Goal: Task Accomplishment & Management: Manage account settings

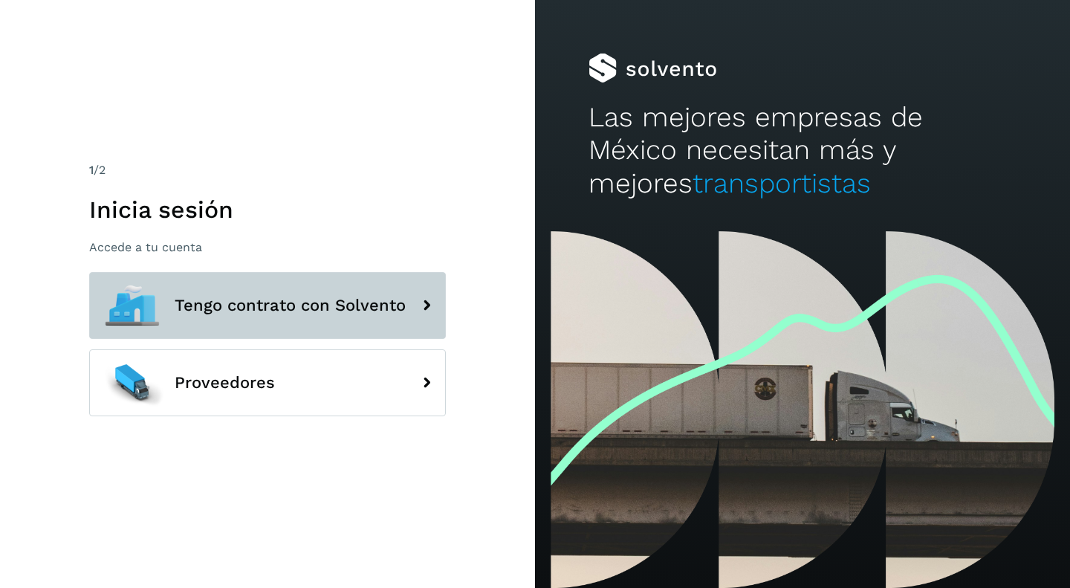
click at [213, 308] on span "Tengo contrato con Solvento" at bounding box center [290, 306] width 231 height 18
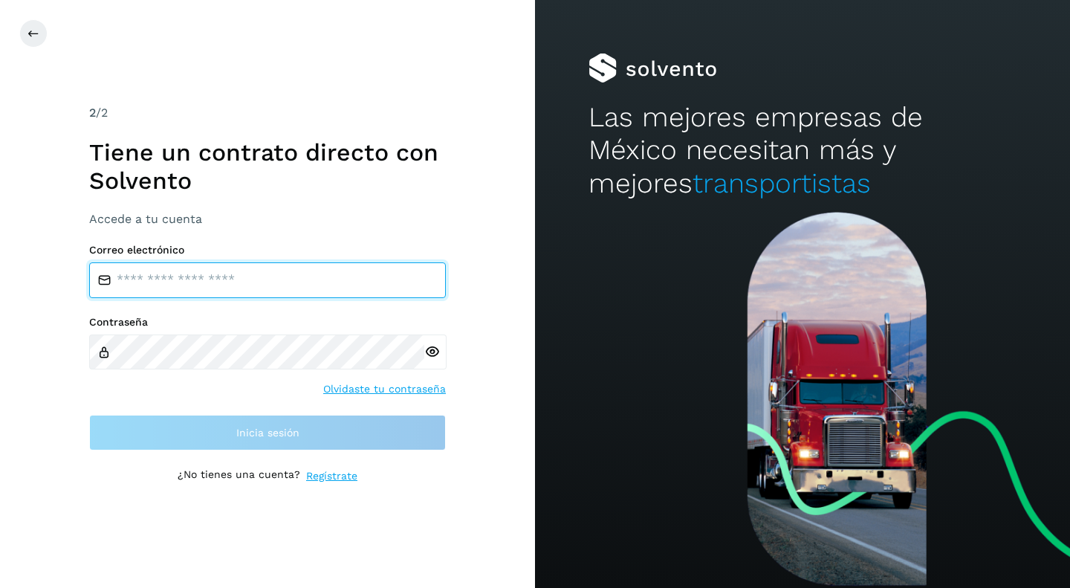
type input "**********"
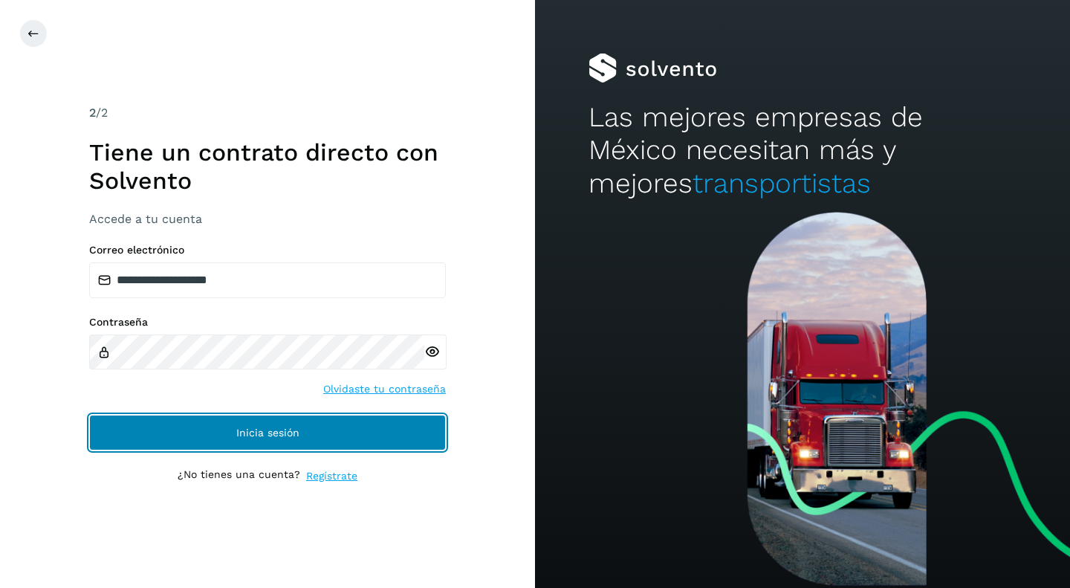
click at [210, 437] on button "Inicia sesión" at bounding box center [267, 433] width 357 height 36
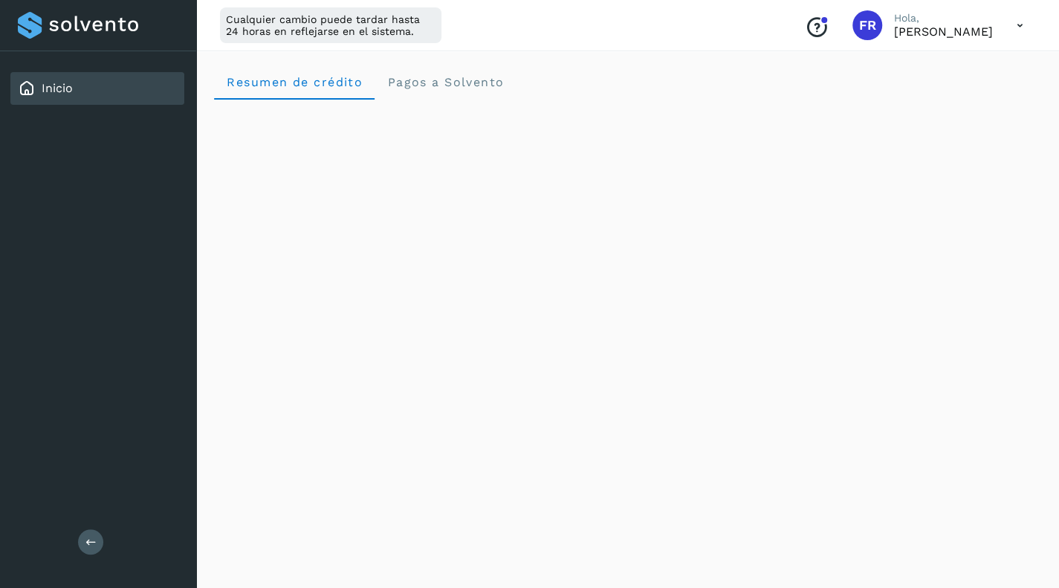
click at [1020, 25] on icon at bounding box center [1020, 25] width 30 height 30
click at [930, 68] on div "Documentación" at bounding box center [946, 67] width 177 height 28
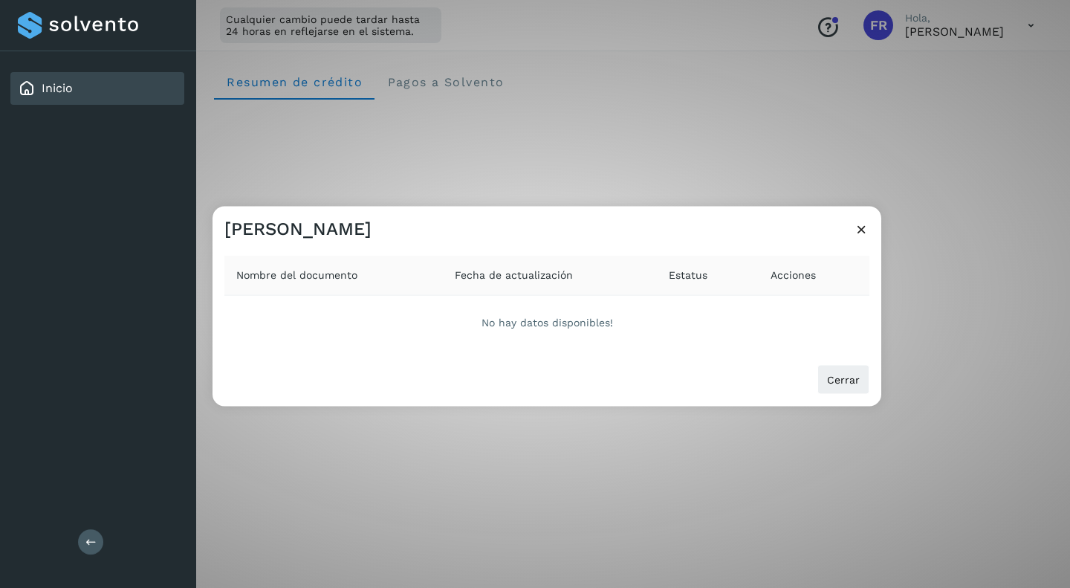
click at [543, 319] on div "No hay datos disponibles!" at bounding box center [546, 322] width 645 height 54
click at [866, 230] on icon at bounding box center [862, 229] width 16 height 16
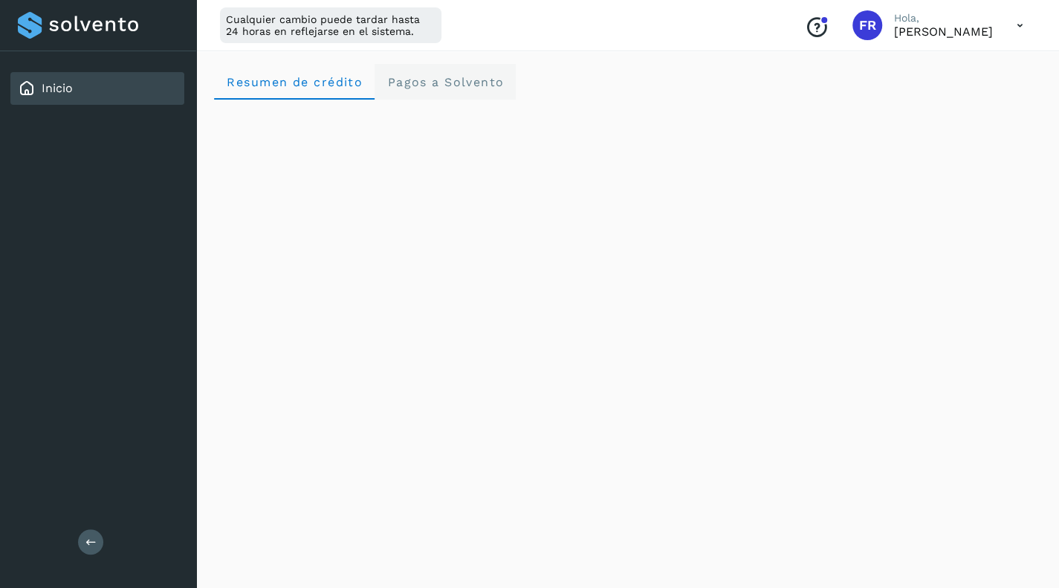
click at [419, 80] on span "Pagos a Solvento" at bounding box center [444, 82] width 117 height 14
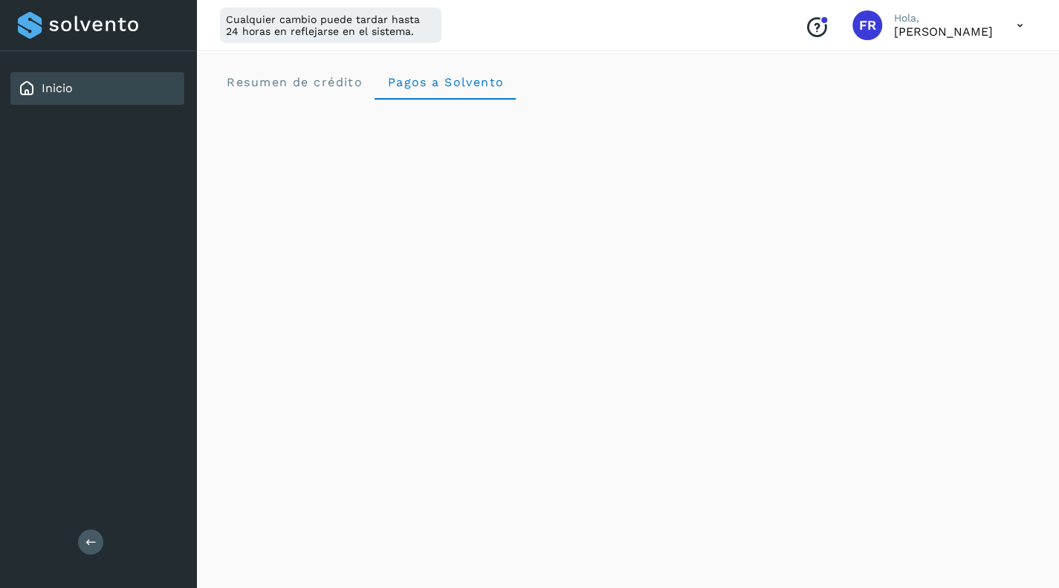
click at [94, 540] on icon at bounding box center [90, 541] width 11 height 11
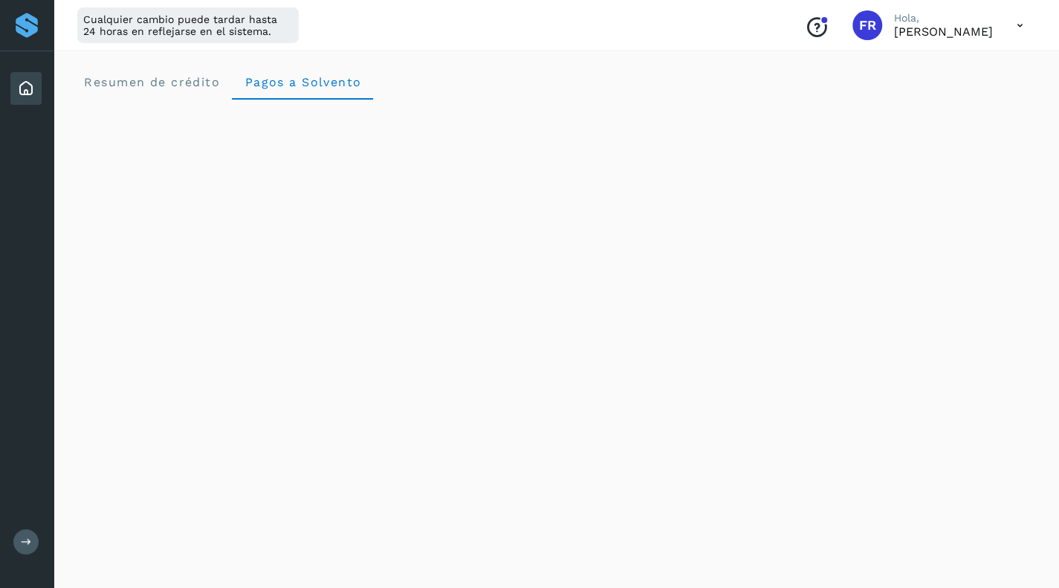
click at [27, 33] on div at bounding box center [26, 25] width 27 height 27
click at [27, 86] on icon at bounding box center [26, 89] width 18 height 18
click at [17, 550] on button at bounding box center [25, 541] width 25 height 25
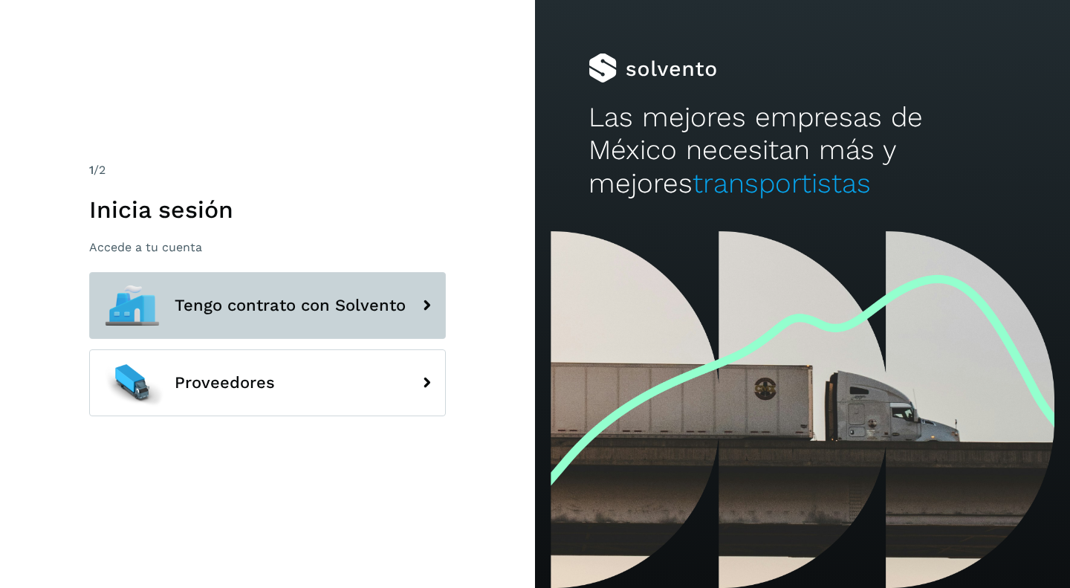
click at [218, 317] on button "Tengo contrato con Solvento" at bounding box center [267, 305] width 357 height 67
click at [288, 306] on span "Tengo contrato con Solvento" at bounding box center [290, 306] width 231 height 18
click at [262, 311] on span "Tengo contrato con Solvento" at bounding box center [290, 306] width 231 height 18
click at [275, 303] on span "Tengo contrato con Solvento" at bounding box center [290, 306] width 231 height 18
click at [380, 307] on span "Tengo contrato con Solvento" at bounding box center [290, 306] width 231 height 18
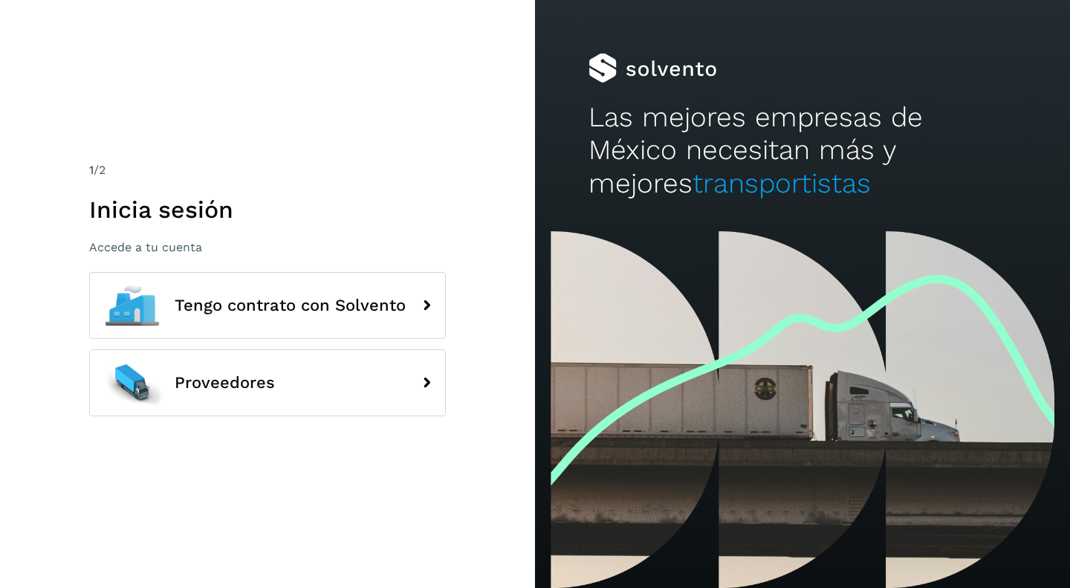
click at [120, 250] on p "Accede a tu cuenta" at bounding box center [267, 247] width 357 height 14
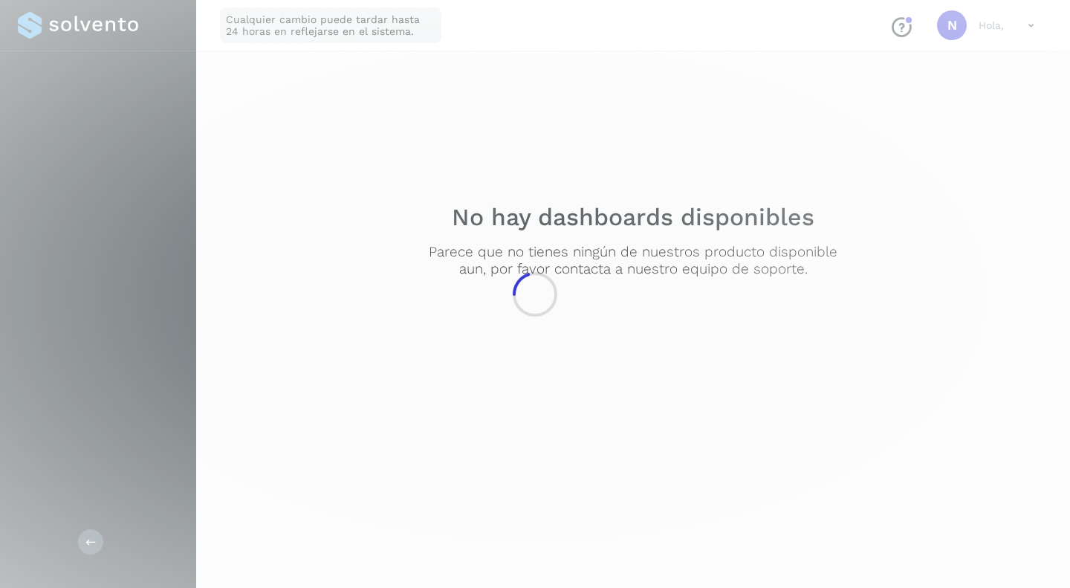
click at [198, 302] on div at bounding box center [535, 294] width 1070 height 588
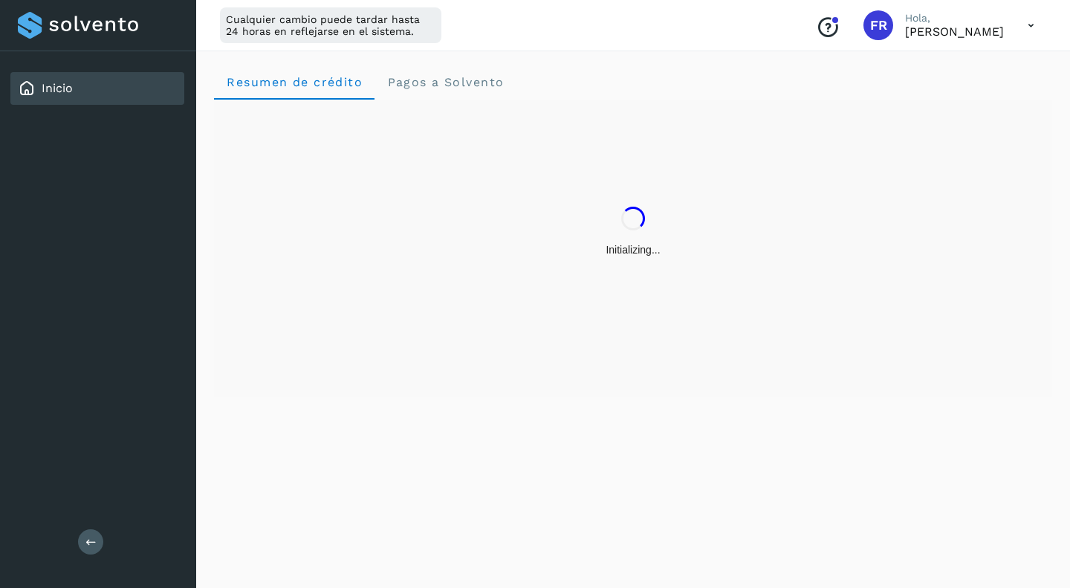
click at [826, 32] on icon "Conoce nuestros beneficios" at bounding box center [828, 28] width 24 height 24
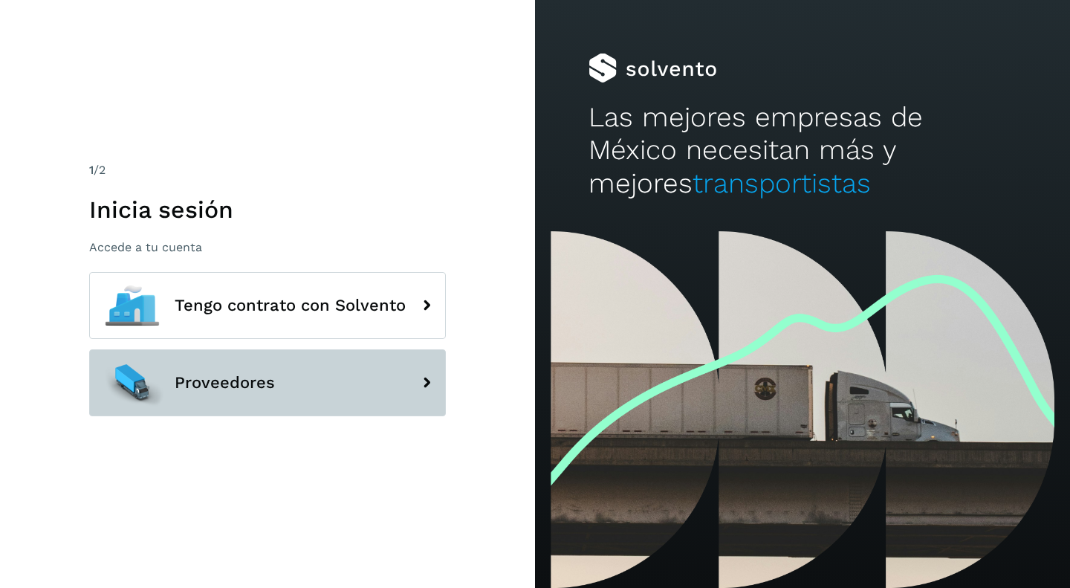
click at [203, 395] on button "Proveedores" at bounding box center [267, 382] width 357 height 67
click at [199, 383] on span "Proveedores" at bounding box center [225, 383] width 100 height 18
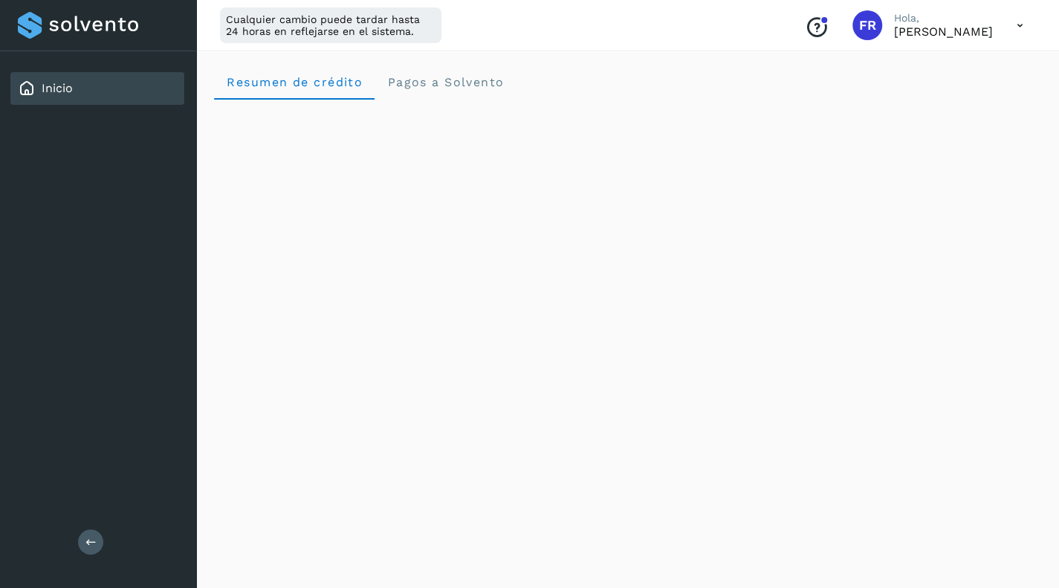
click at [969, 27] on p "[PERSON_NAME]" at bounding box center [943, 32] width 99 height 14
click at [1005, 29] on icon at bounding box center [1020, 25] width 30 height 30
click at [920, 71] on div "Documentación" at bounding box center [946, 67] width 177 height 28
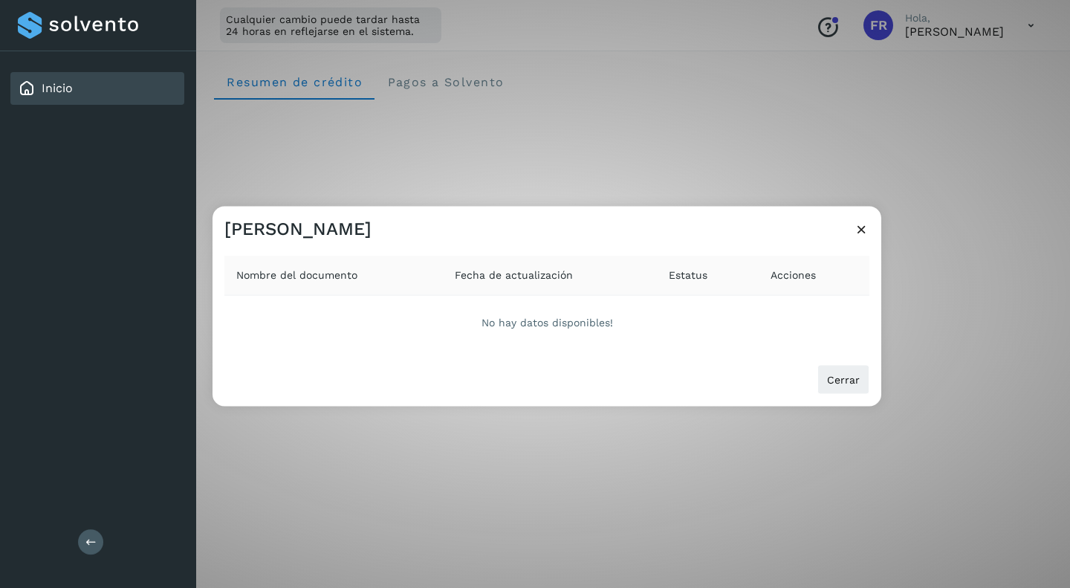
click at [316, 269] on span "Nombre del documento" at bounding box center [296, 275] width 121 height 16
drag, startPoint x: 302, startPoint y: 285, endPoint x: 397, endPoint y: 313, distance: 98.5
click at [303, 285] on th "Nombre del documento" at bounding box center [333, 275] width 218 height 40
click at [460, 325] on div "No hay datos disponibles!" at bounding box center [546, 322] width 645 height 54
click at [529, 328] on div "No hay datos disponibles!" at bounding box center [546, 322] width 645 height 54
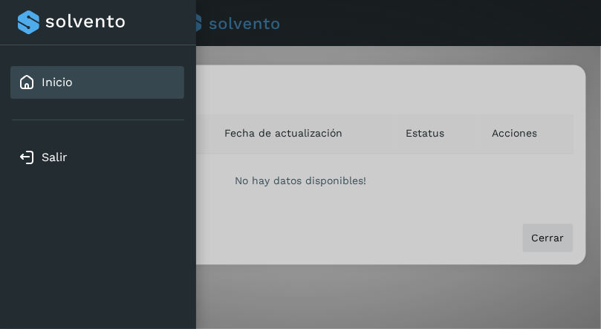
click at [303, 187] on div at bounding box center [300, 164] width 601 height 329
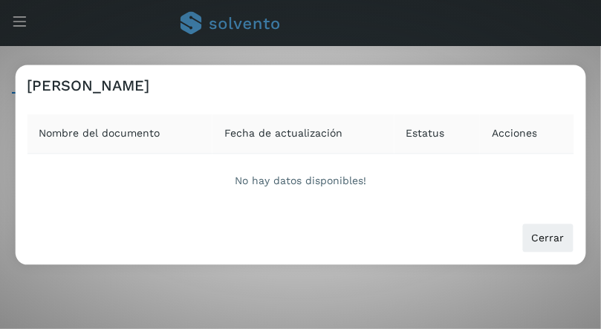
click at [152, 195] on div "No hay datos disponibles!" at bounding box center [301, 181] width 548 height 54
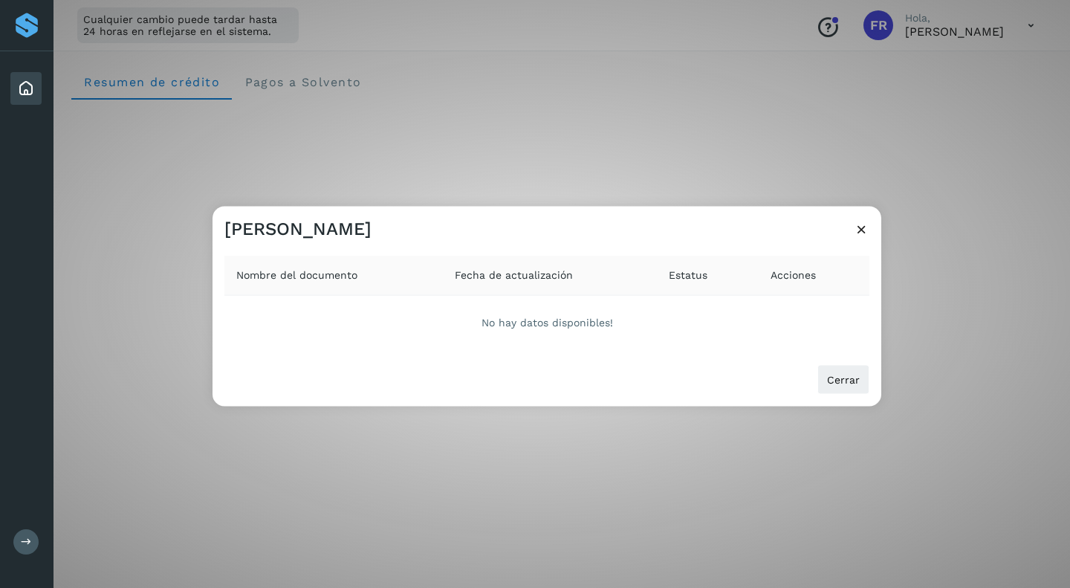
click at [865, 224] on icon at bounding box center [862, 229] width 16 height 16
